Goal: Contribute content

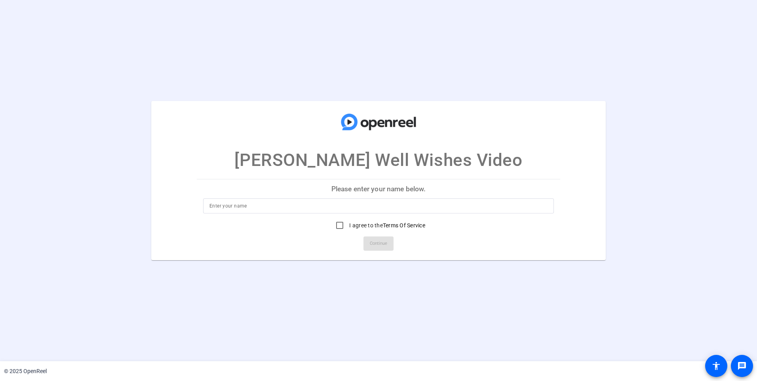
click at [260, 207] on input at bounding box center [378, 206] width 338 height 10
drag, startPoint x: 224, startPoint y: 203, endPoint x: 264, endPoint y: 237, distance: 53.1
click at [224, 203] on input at bounding box center [378, 206] width 338 height 10
type input "[PERSON_NAME]"
click at [340, 226] on input "I agree to the Terms Of Service" at bounding box center [340, 225] width 16 height 16
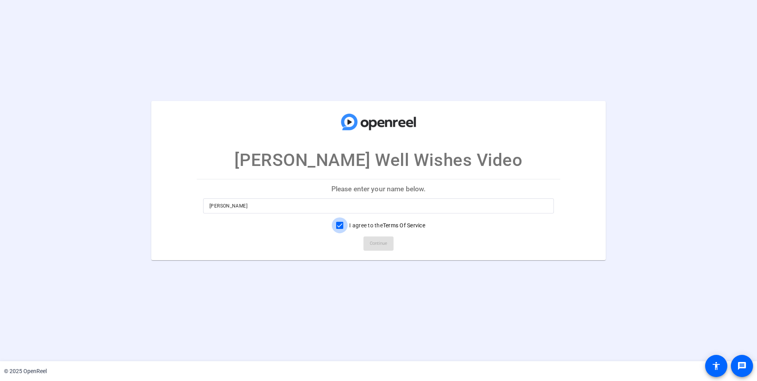
checkbox input "true"
click at [385, 242] on span "Continue" at bounding box center [378, 244] width 17 height 12
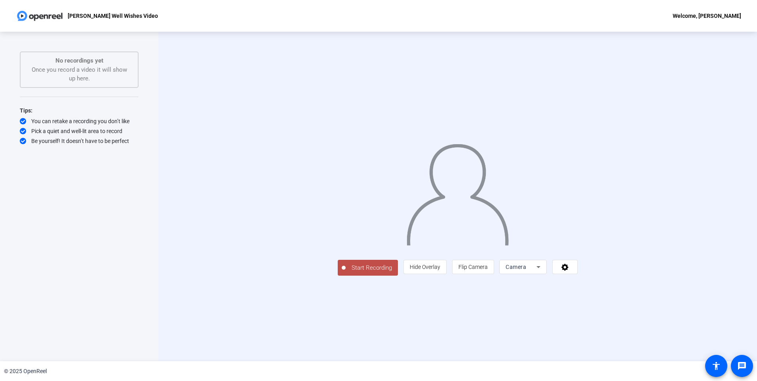
click at [346, 272] on span "Start Recording" at bounding box center [372, 267] width 52 height 9
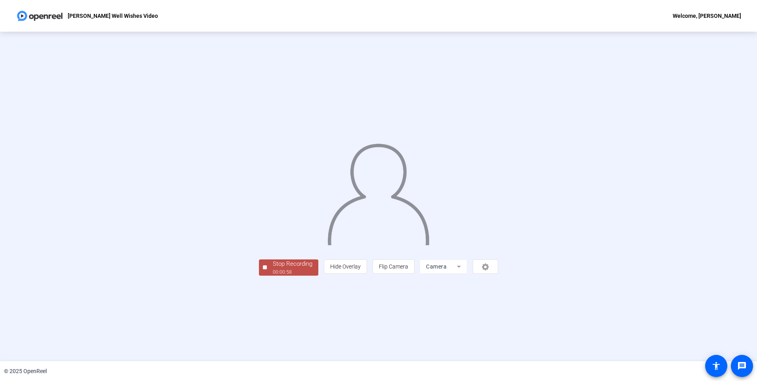
click at [273, 268] on div "Stop Recording" at bounding box center [293, 263] width 40 height 9
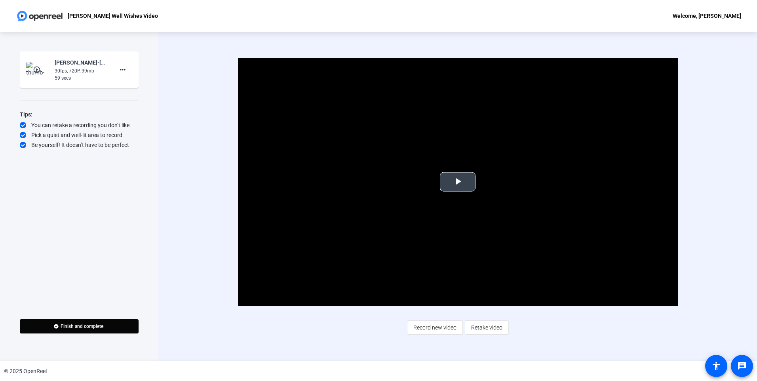
drag, startPoint x: 456, startPoint y: 181, endPoint x: 664, endPoint y: 210, distance: 209.5
click at [458, 182] on span "Video Player" at bounding box center [458, 182] width 0 height 0
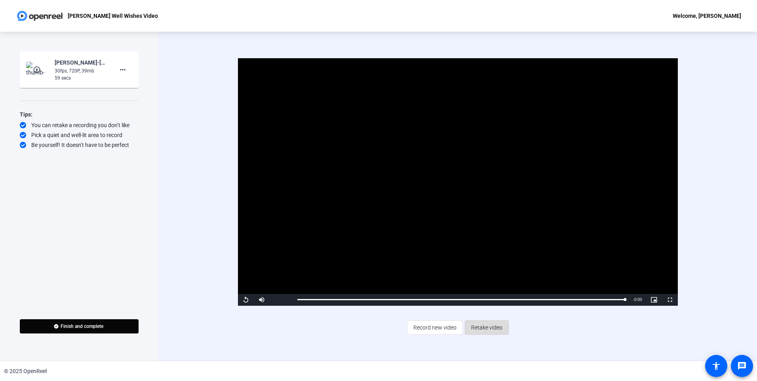
click at [485, 325] on span "Retake video" at bounding box center [486, 327] width 31 height 15
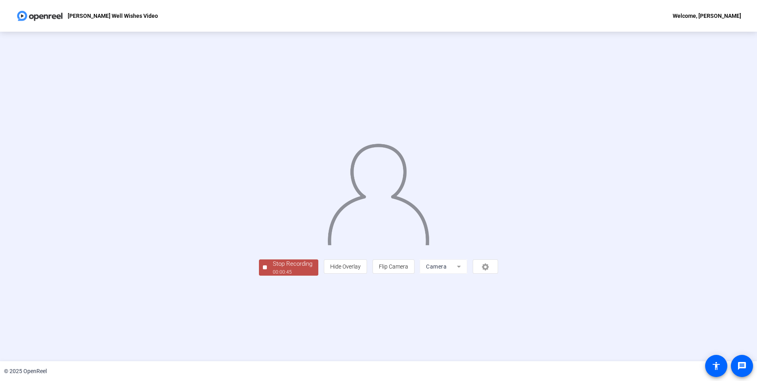
click at [267, 276] on span "Stop Recording 00:00:45" at bounding box center [292, 267] width 51 height 16
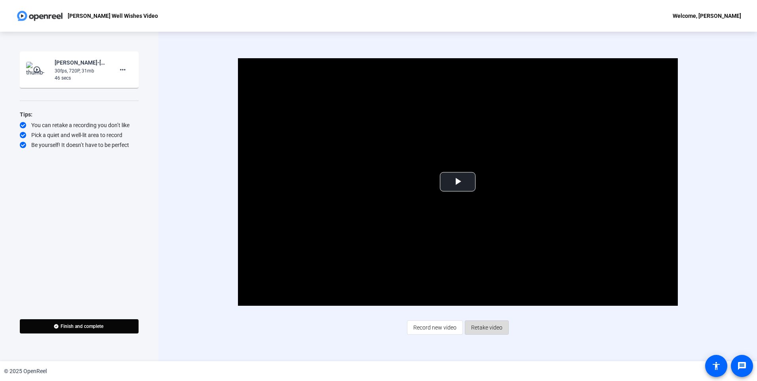
click at [488, 327] on span "Retake video" at bounding box center [486, 327] width 31 height 15
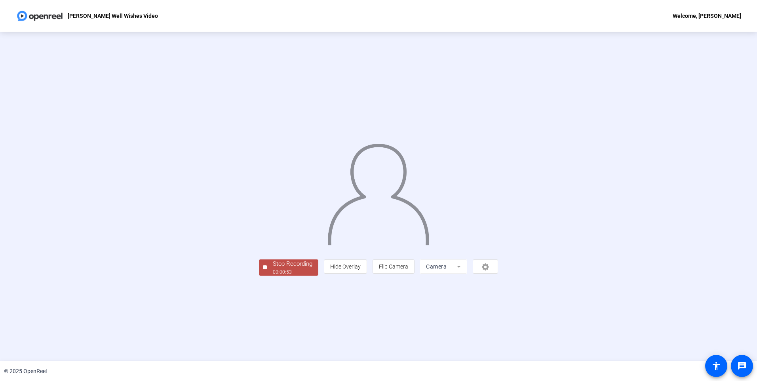
click at [267, 276] on span "Stop Recording 00:00:53" at bounding box center [292, 267] width 51 height 16
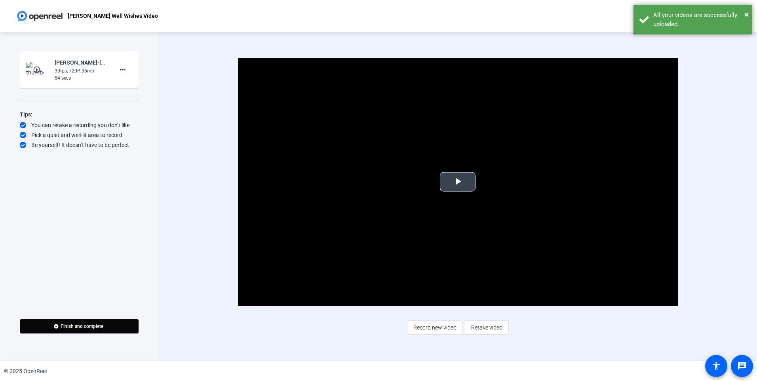
click at [458, 182] on span "Video Player" at bounding box center [458, 182] width 0 height 0
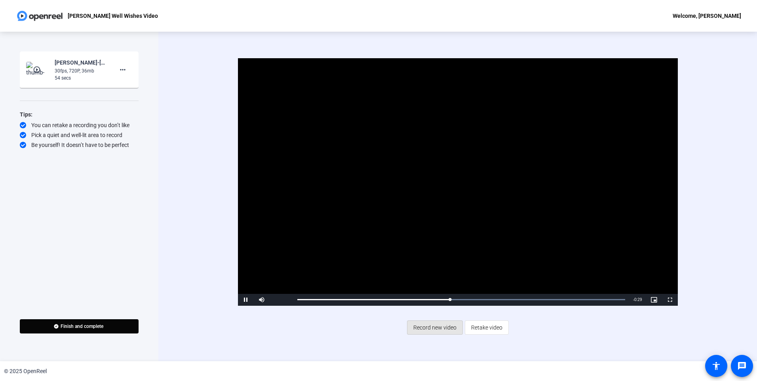
click at [438, 325] on span "Record new video" at bounding box center [434, 327] width 43 height 15
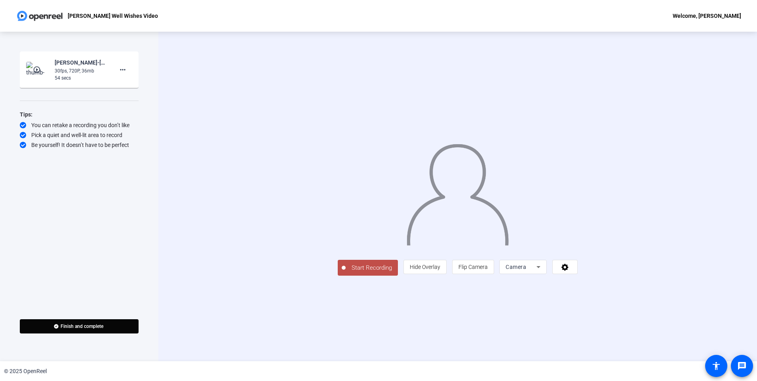
click at [346, 272] on span "Start Recording" at bounding box center [372, 267] width 52 height 9
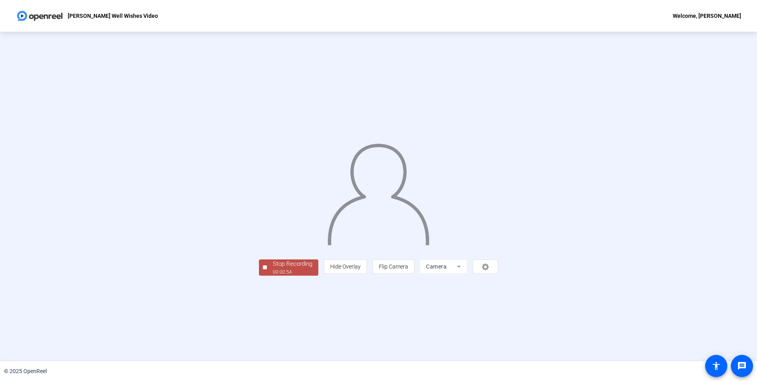
click at [273, 268] on div "Stop Recording" at bounding box center [293, 263] width 40 height 9
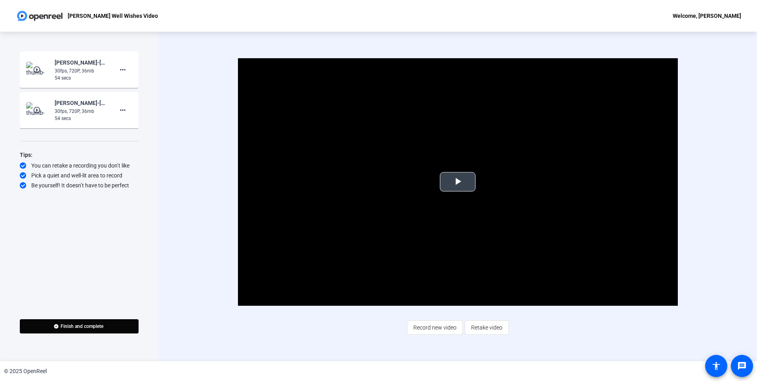
click at [458, 182] on span "Video Player" at bounding box center [458, 182] width 0 height 0
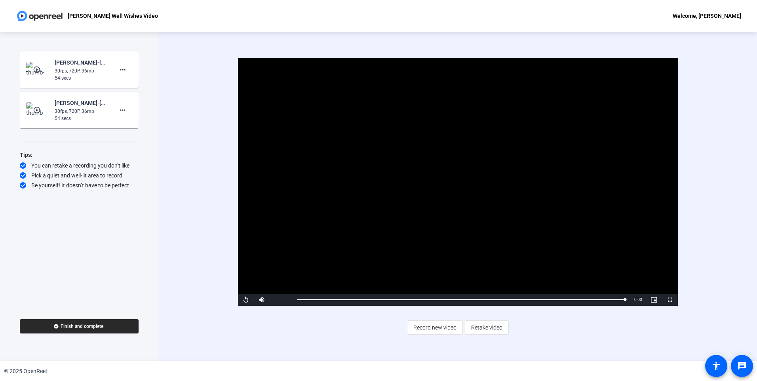
click at [87, 324] on span "Finish and complete" at bounding box center [82, 326] width 43 height 6
